Goal: Complete application form: Complete application form

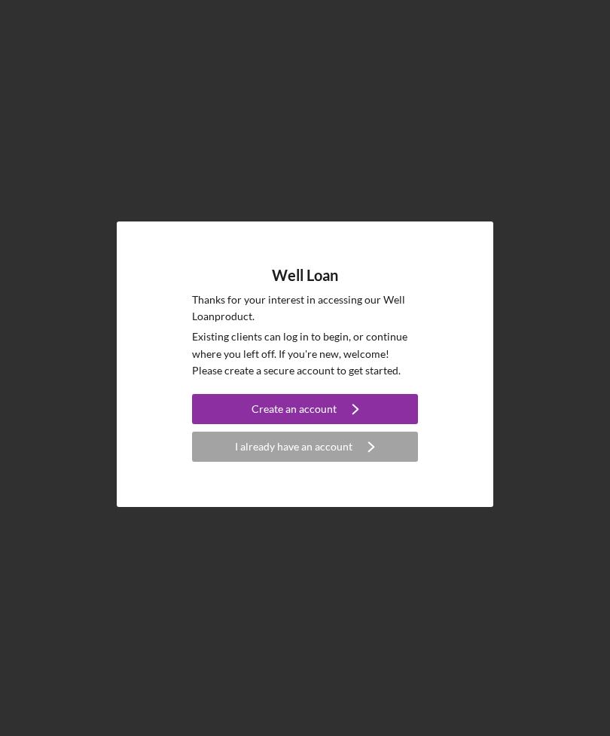
click at [343, 424] on icon "Icon/Navigate" at bounding box center [356, 409] width 38 height 38
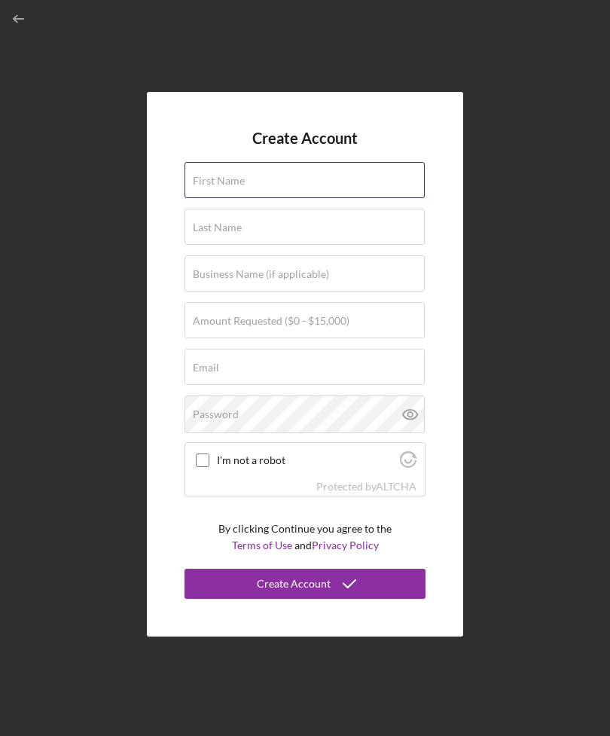
click at [373, 193] on input "First Name" at bounding box center [304, 180] width 240 height 36
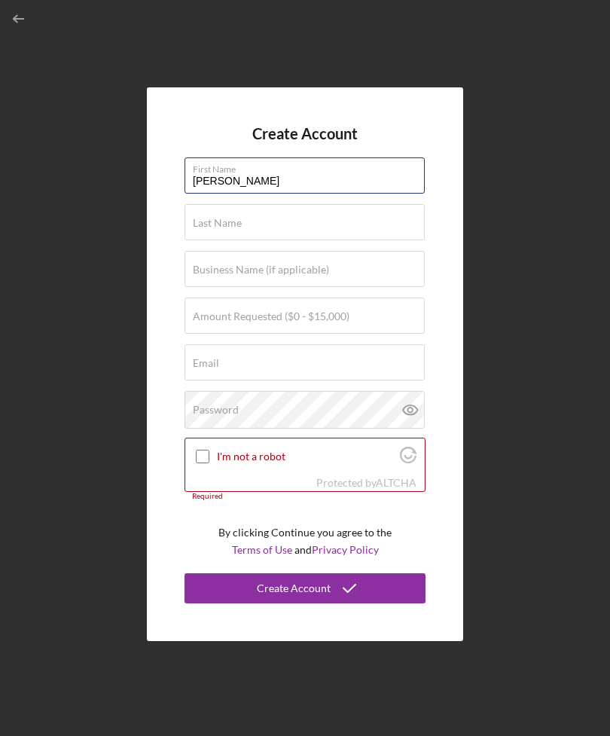
type input "[PERSON_NAME]"
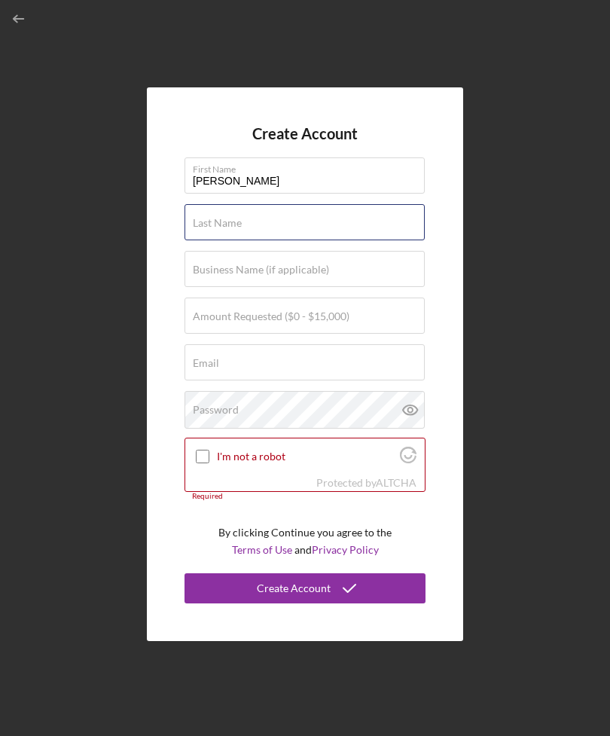
click at [323, 240] on input "Last Name" at bounding box center [304, 222] width 240 height 36
type input "[PERSON_NAME]"
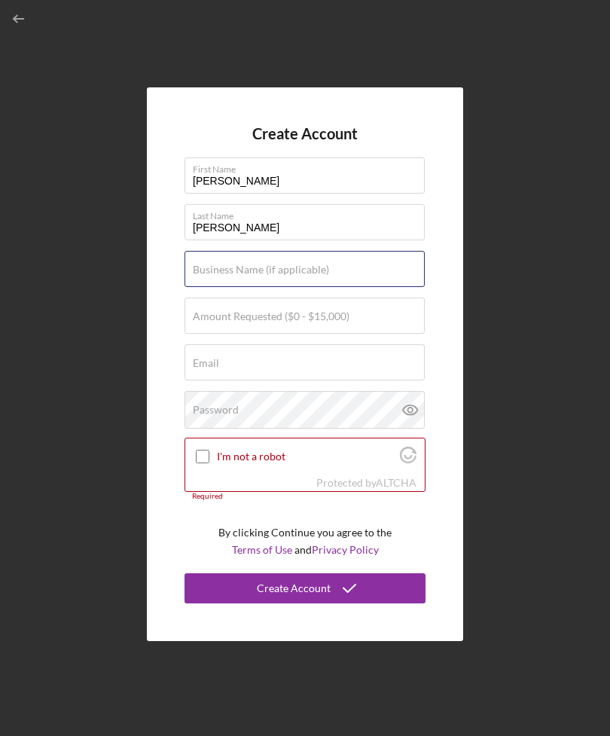
click at [395, 277] on input "Business Name (if applicable)" at bounding box center [304, 269] width 240 height 36
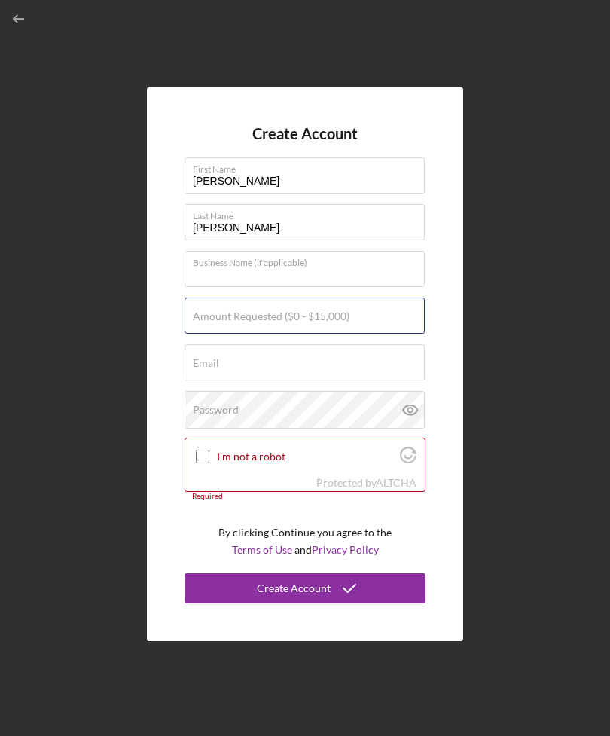
click at [358, 327] on input "Amount Requested ($0 - $15,000)" at bounding box center [304, 315] width 240 height 36
type input "$3,000"
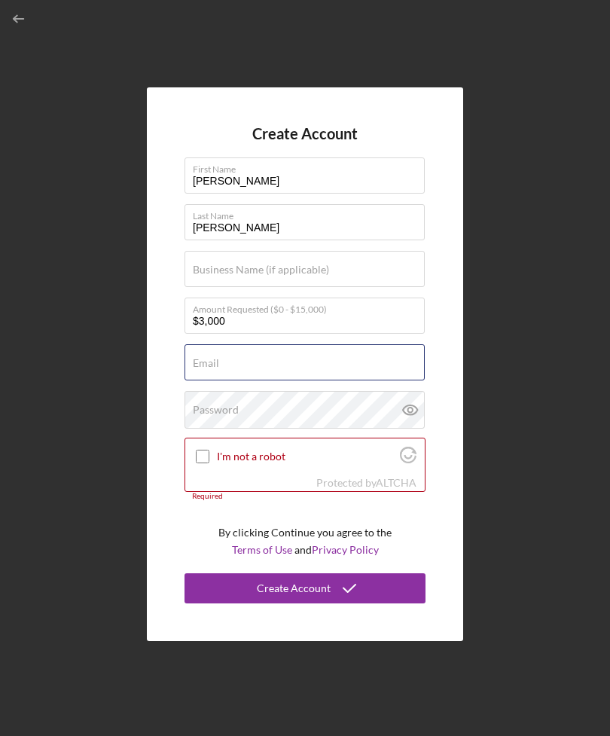
click at [360, 381] on div "Email Required" at bounding box center [304, 363] width 241 height 38
type input "[EMAIL_ADDRESS][DOMAIN_NAME]"
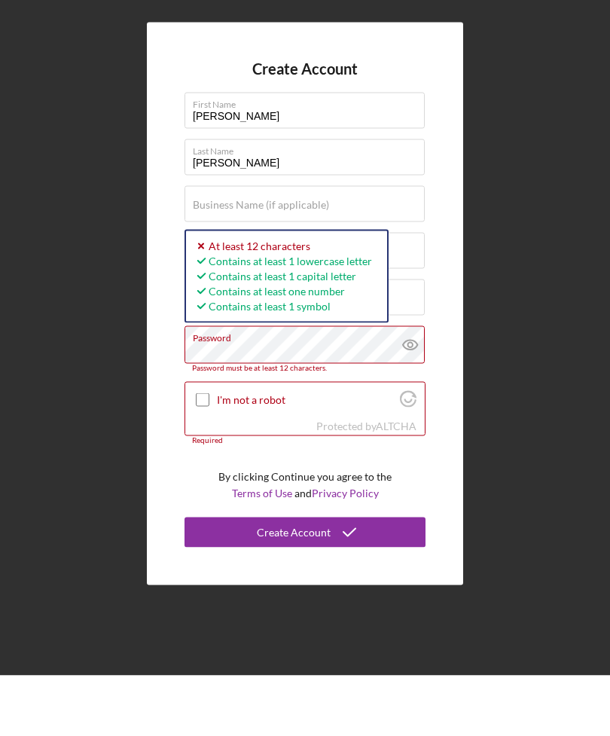
click at [197, 453] on input "I'm not a robot" at bounding box center [203, 460] width 14 height 14
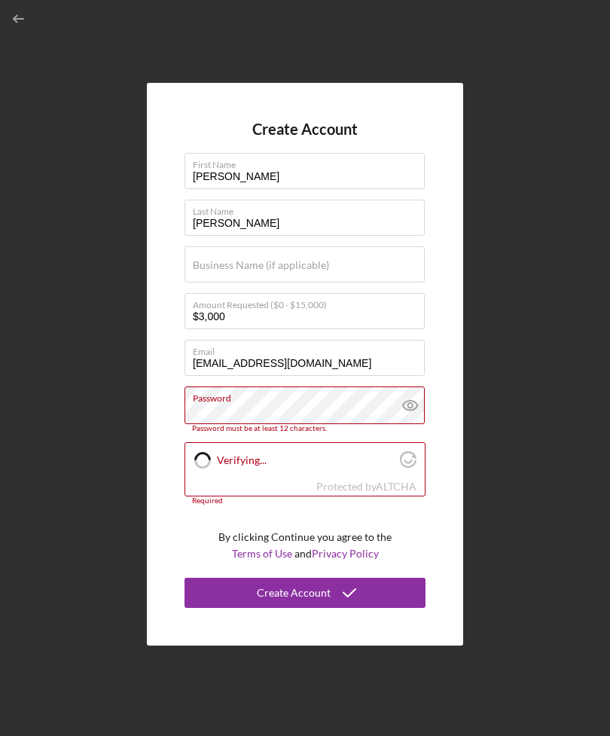
checkbox input "true"
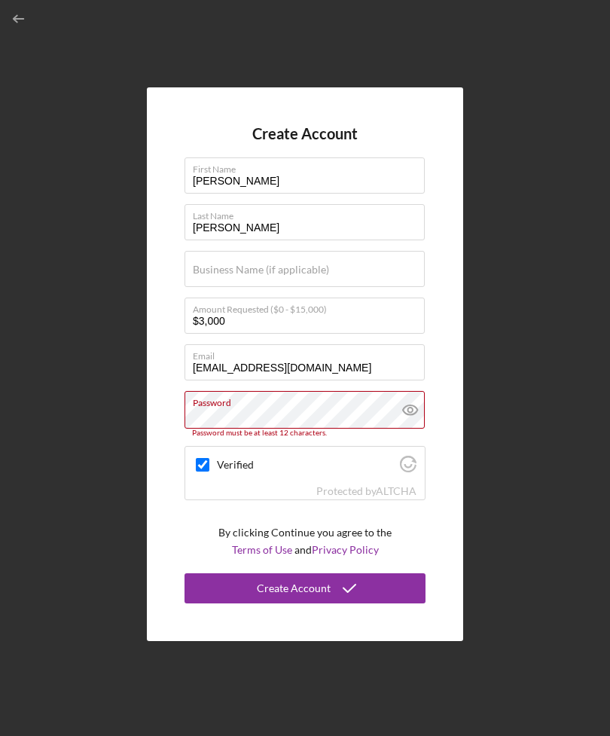
click at [313, 391] on label "Password" at bounding box center [309, 399] width 232 height 17
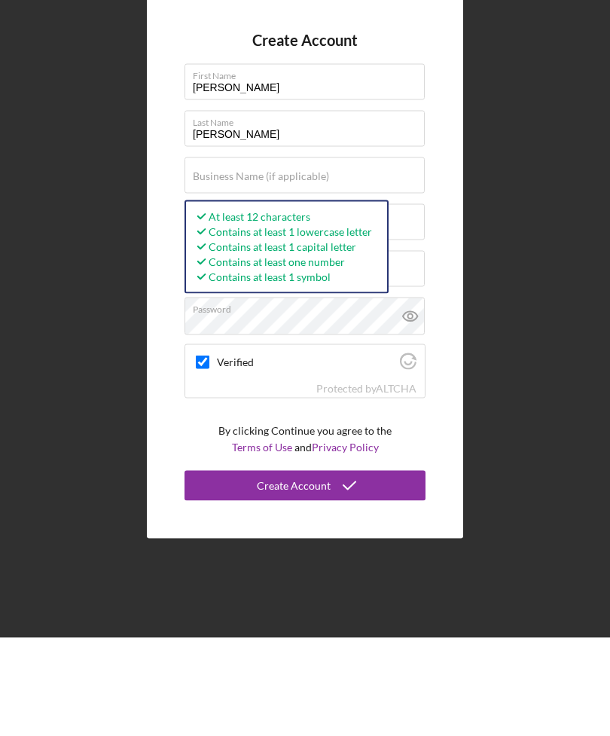
click at [371, 568] on button "Create Account" at bounding box center [304, 583] width 241 height 30
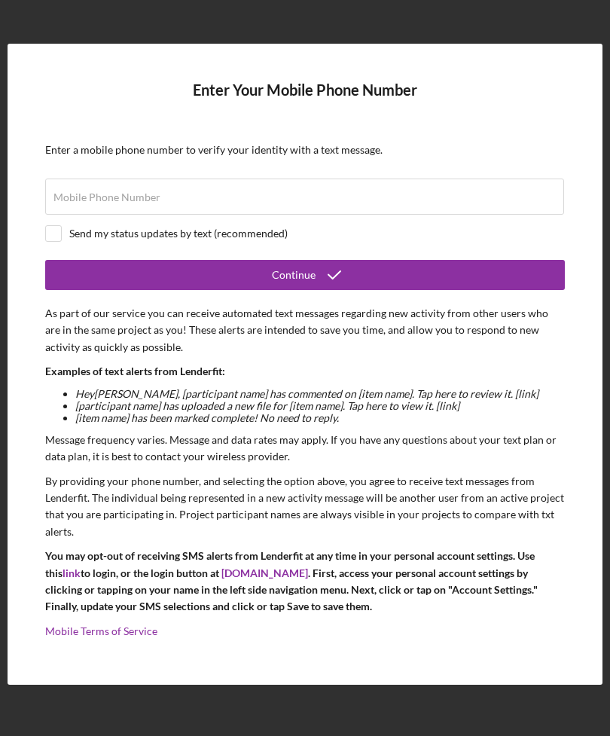
click at [295, 266] on div "Continue" at bounding box center [294, 275] width 44 height 30
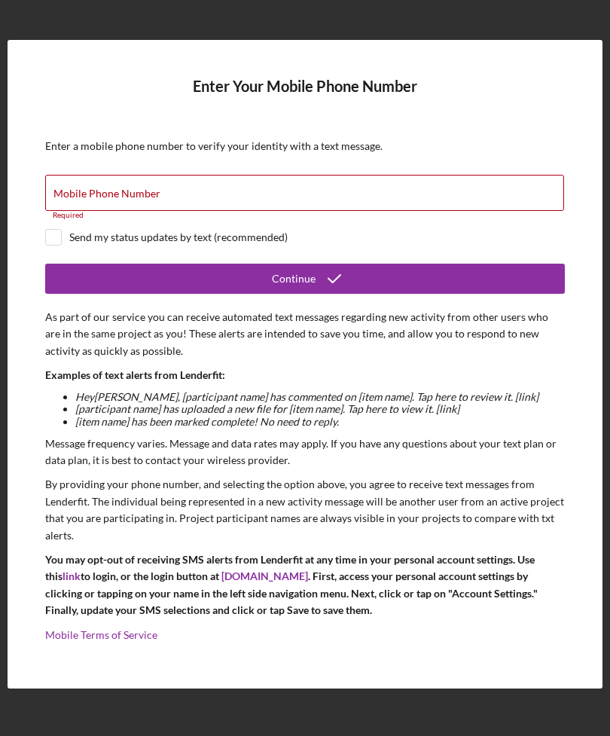
click at [300, 264] on div "Continue" at bounding box center [294, 279] width 44 height 30
click at [305, 175] on div "Mobile Phone Number Required" at bounding box center [304, 197] width 519 height 45
type input "[PHONE_NUMBER]"
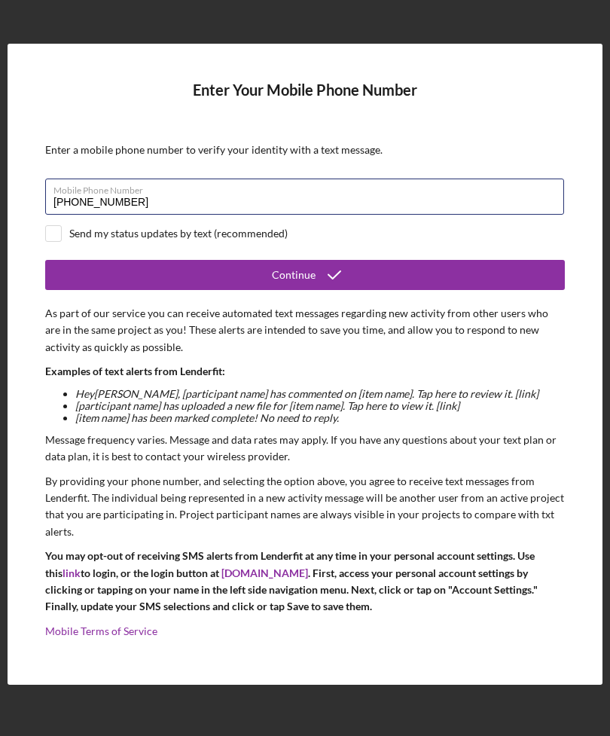
click at [199, 191] on input "[PHONE_NUMBER]" at bounding box center [304, 196] width 519 height 36
click at [199, 190] on input "[PHONE_NUMBER]" at bounding box center [304, 196] width 519 height 36
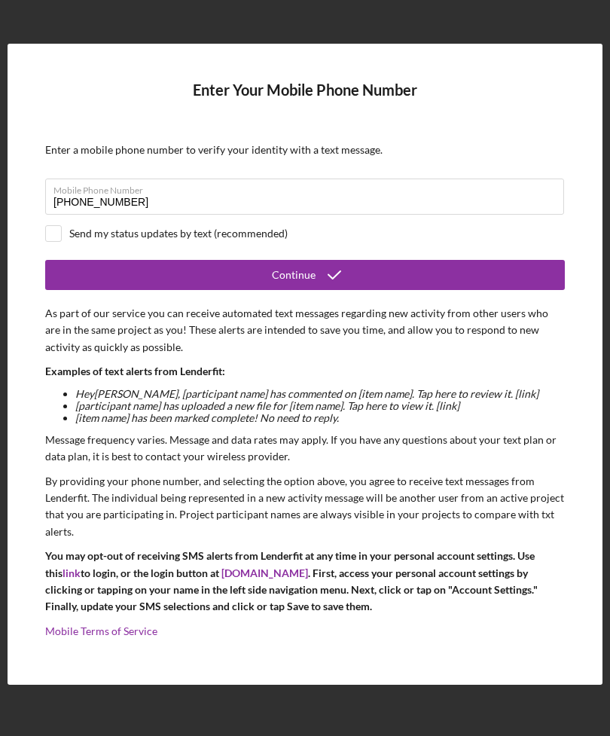
click at [171, 225] on div "Send my status updates by text (recommended)" at bounding box center [304, 233] width 519 height 17
click at [47, 225] on div at bounding box center [53, 233] width 17 height 17
click at [59, 226] on input "checkbox" at bounding box center [53, 233] width 15 height 15
checkbox input "true"
click at [374, 260] on button "Continue" at bounding box center [304, 275] width 519 height 30
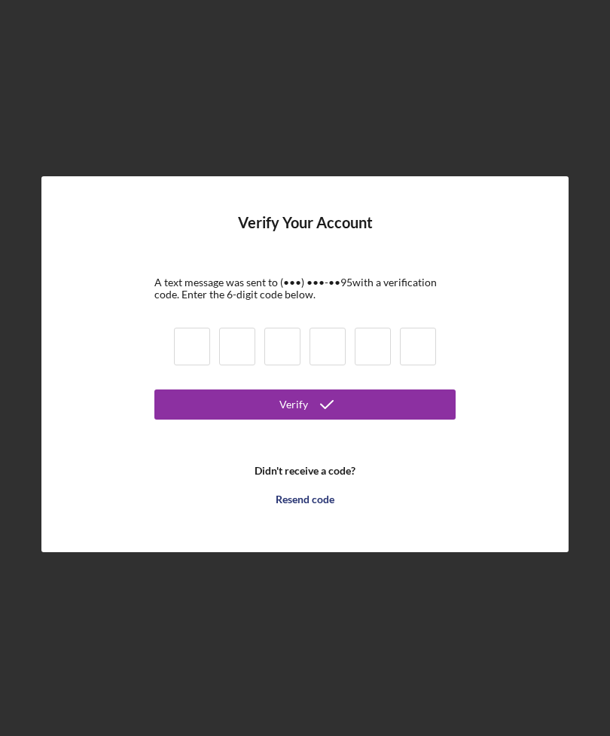
click at [20, 720] on div "Verify Your Account A text message was sent to (•••) •••-•• 95 with a verificat…" at bounding box center [305, 364] width 595 height 728
